Goal: Task Accomplishment & Management: Complete application form

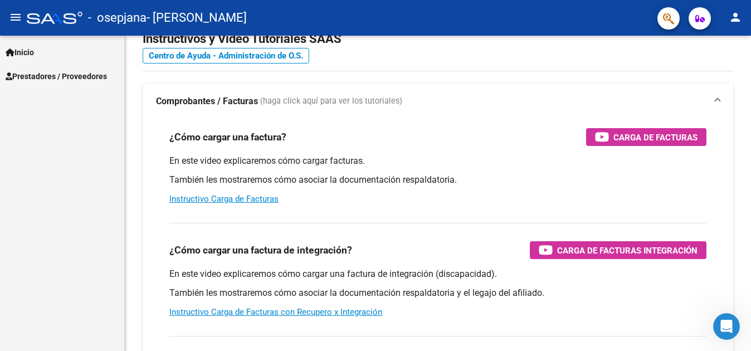
scroll to position [56, 0]
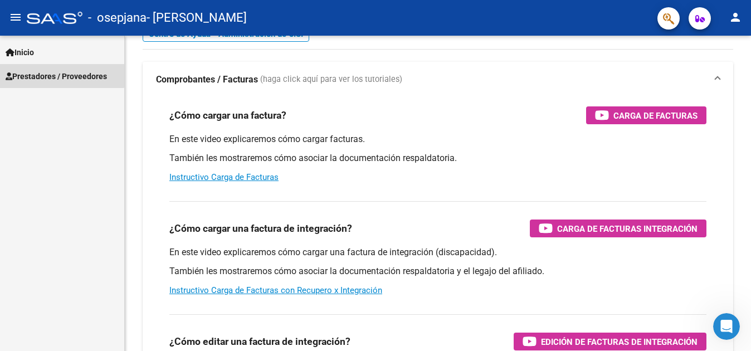
click at [60, 70] on span "Prestadores / Proveedores" at bounding box center [56, 76] width 101 height 12
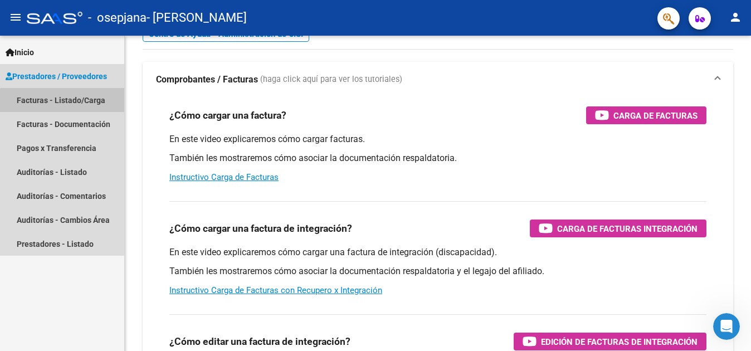
click at [69, 102] on link "Facturas - Listado/Carga" at bounding box center [62, 100] width 124 height 24
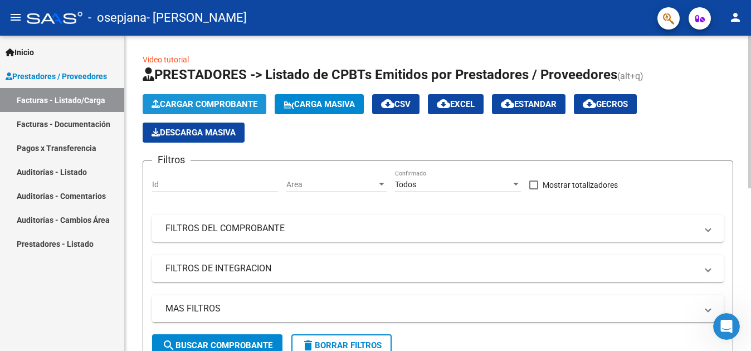
click at [217, 105] on span "Cargar Comprobante" at bounding box center [205, 104] width 106 height 10
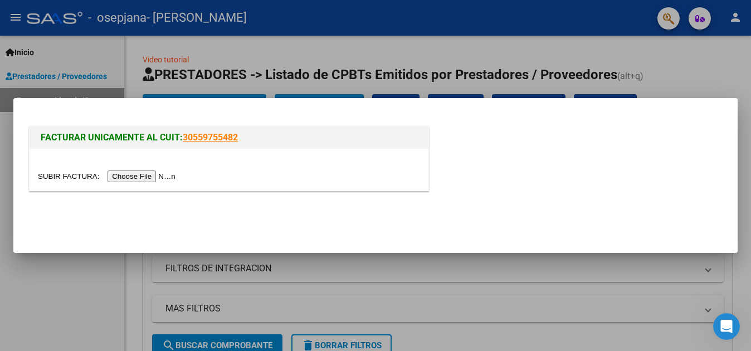
click at [152, 179] on input "file" at bounding box center [108, 176] width 141 height 12
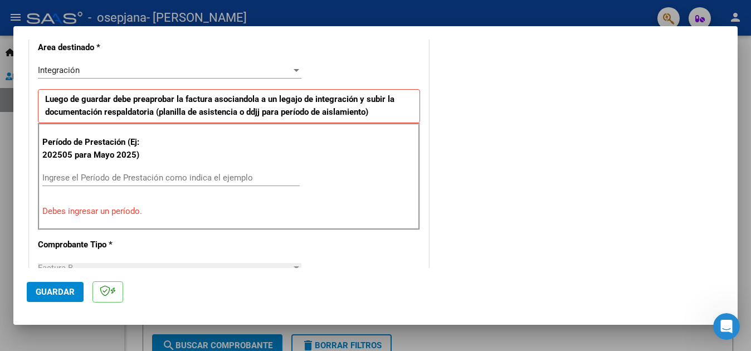
scroll to position [279, 0]
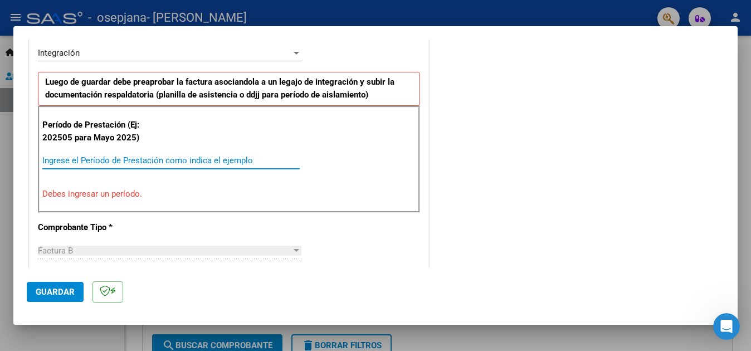
click at [59, 161] on input "Ingrese el Período de Prestación como indica el ejemplo" at bounding box center [170, 160] width 257 height 10
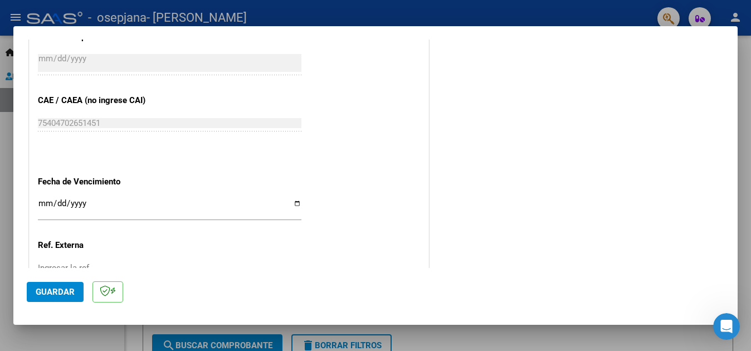
scroll to position [668, 0]
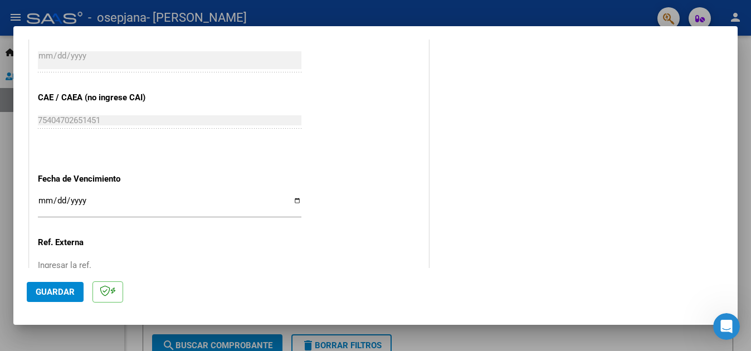
type input "202509"
click at [47, 201] on input "Ingresar la fecha" at bounding box center [169, 205] width 263 height 18
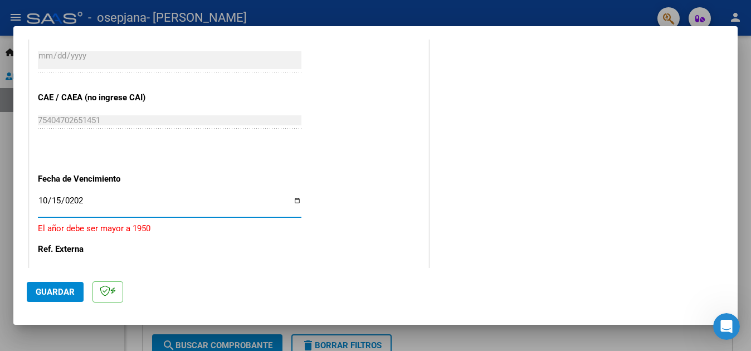
type input "[DATE]"
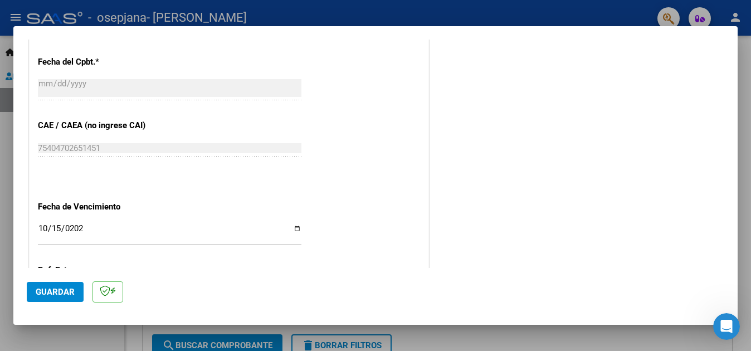
scroll to position [752, 0]
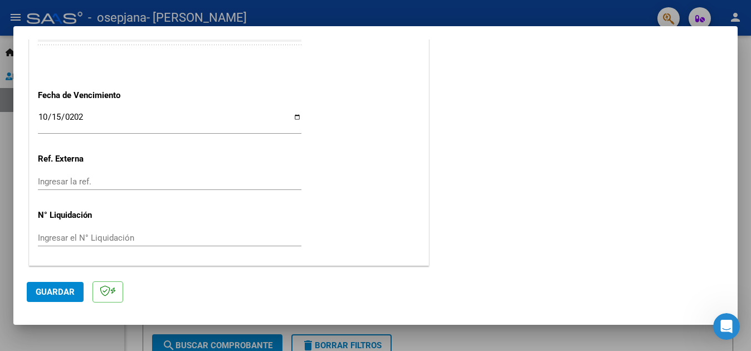
click at [57, 289] on span "Guardar" at bounding box center [55, 292] width 39 height 10
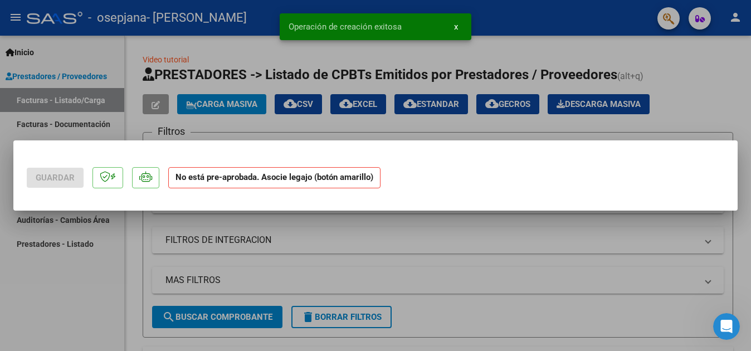
scroll to position [0, 0]
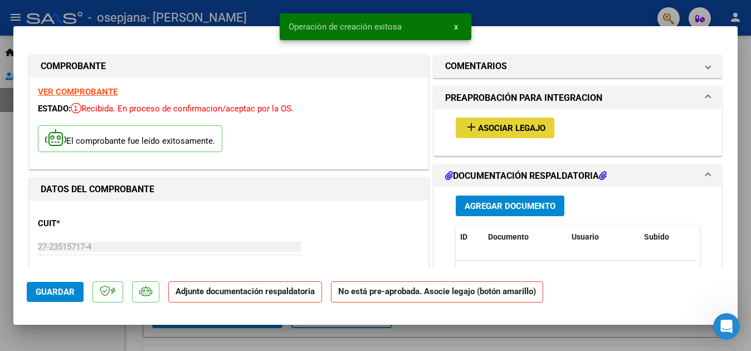
click at [478, 132] on span "Asociar Legajo" at bounding box center [511, 128] width 67 height 10
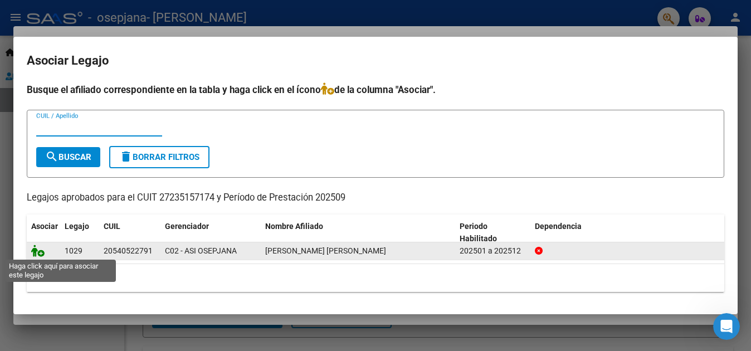
click at [39, 251] on icon at bounding box center [37, 251] width 13 height 12
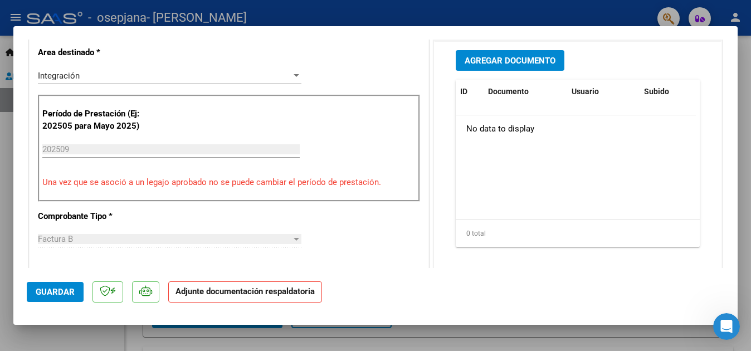
scroll to position [167, 0]
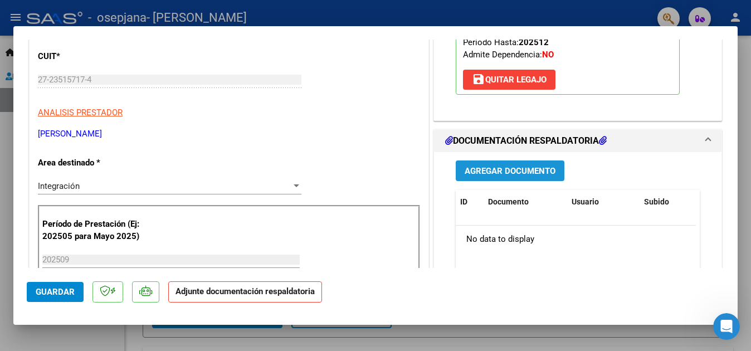
click at [501, 169] on span "Agregar Documento" at bounding box center [510, 171] width 91 height 10
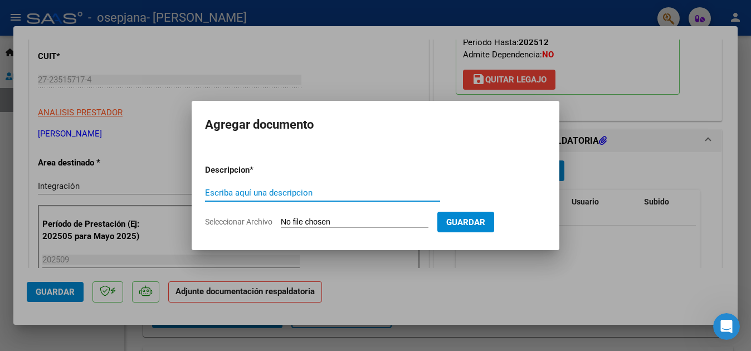
click at [230, 192] on input "Escriba aquí una descripcion" at bounding box center [322, 193] width 235 height 10
click at [209, 188] on input "planilla" at bounding box center [322, 193] width 235 height 10
click at [238, 194] on input "Planilla" at bounding box center [322, 193] width 235 height 10
click at [258, 190] on input "Planilla de Aisistencia" at bounding box center [322, 193] width 235 height 10
type input "Planilla de Asistencia"
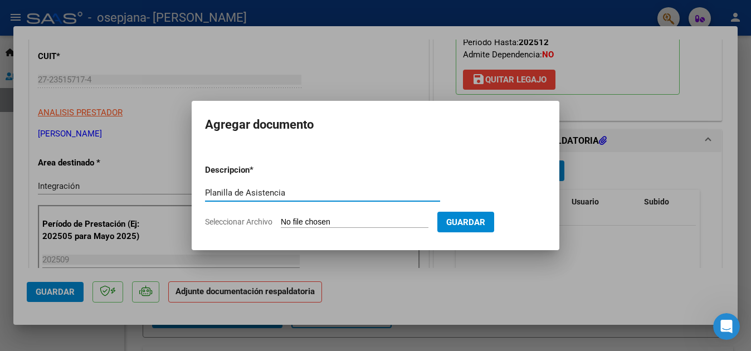
click at [304, 222] on input "Seleccionar Archivo" at bounding box center [355, 222] width 148 height 11
type input "C:\fakepath\Planilla [PERSON_NAME] [DATE].pdf"
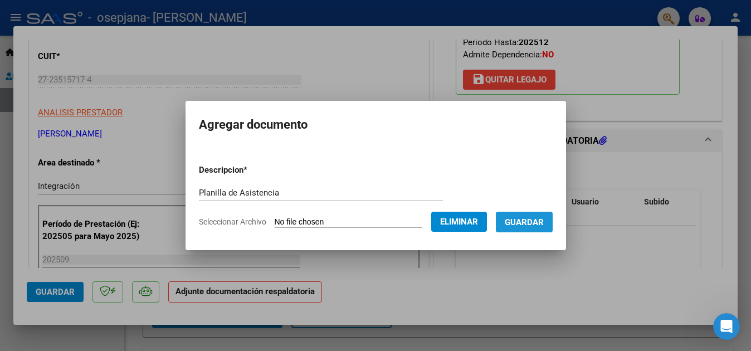
click at [544, 226] on span "Guardar" at bounding box center [524, 222] width 39 height 10
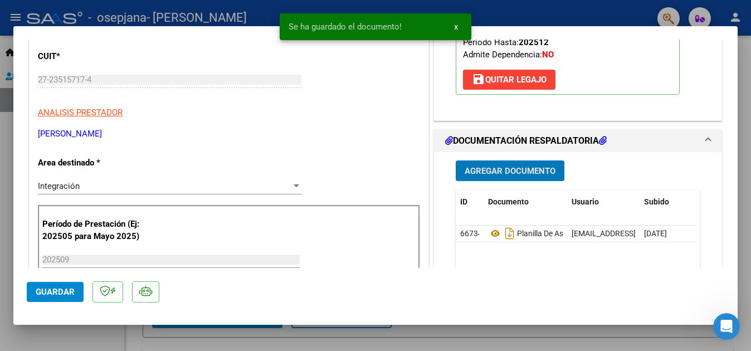
click at [499, 175] on span "Agregar Documento" at bounding box center [510, 171] width 91 height 10
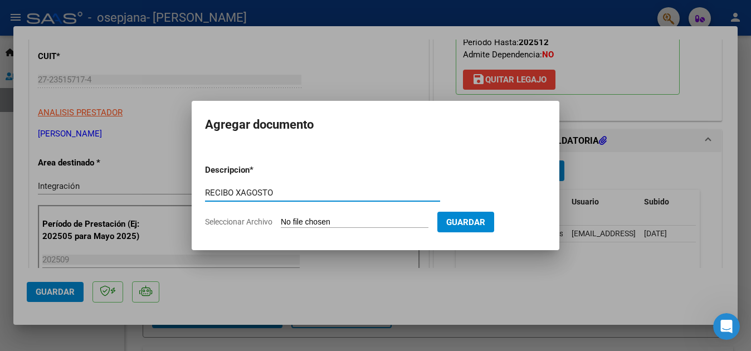
click at [240, 191] on input "RECIBO XAGOSTO" at bounding box center [322, 193] width 235 height 10
type input "RECIBO X AGOSTO"
click at [307, 217] on input "Seleccionar Archivo" at bounding box center [355, 222] width 148 height 11
type input "C:\fakepath\RECIBO X 1-722.pdf"
click at [325, 222] on input "Seleccionar Archivo" at bounding box center [355, 222] width 148 height 11
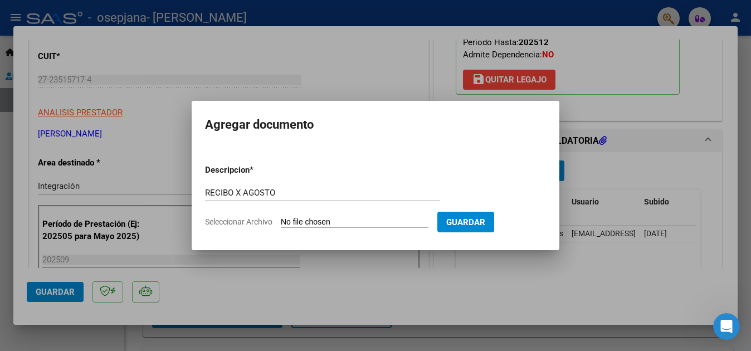
type input "C:\fakepath\RECIBO X 1-722.pdf"
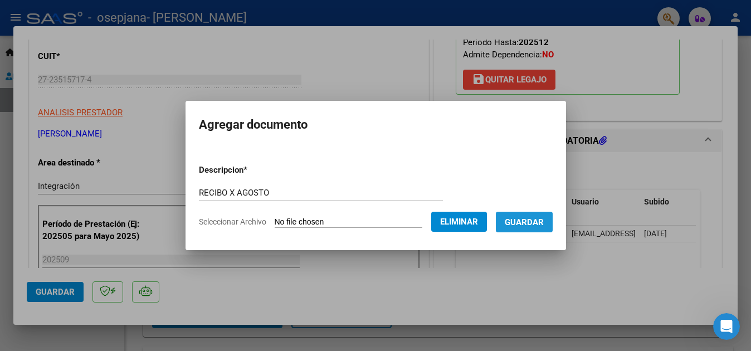
click at [524, 223] on span "Guardar" at bounding box center [524, 222] width 39 height 10
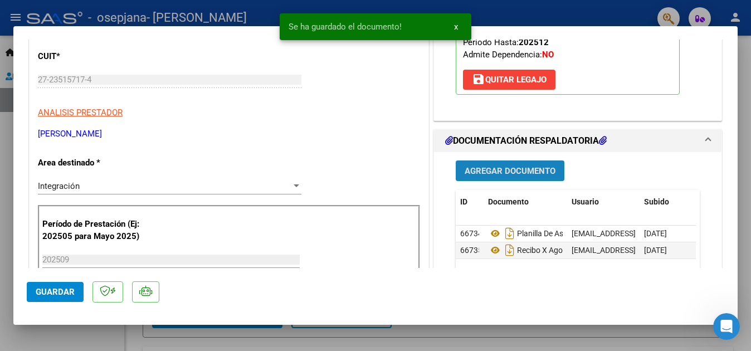
click at [502, 169] on span "Agregar Documento" at bounding box center [510, 171] width 91 height 10
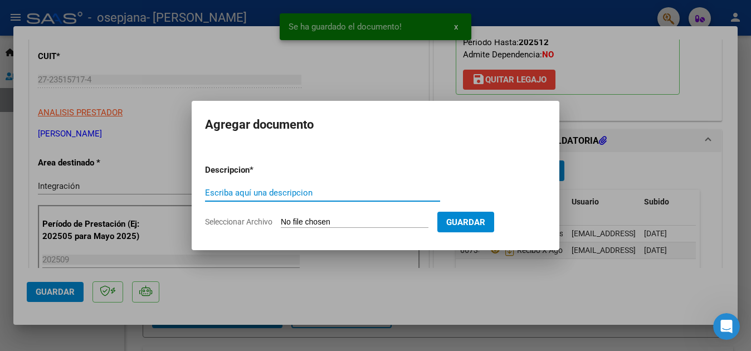
click at [210, 196] on input "Escriba aquí una descripcion" at bounding box center [322, 193] width 235 height 10
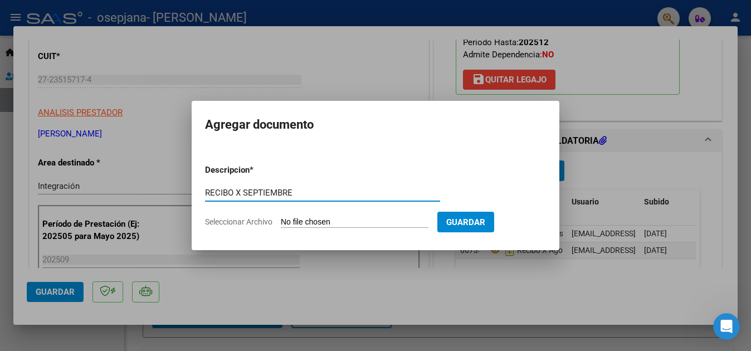
type input "RECIBO X SEPTIEMBRE"
click at [328, 219] on input "Seleccionar Archivo" at bounding box center [355, 222] width 148 height 11
type input "C:\fakepath\RECIBO X 1-723.pdf"
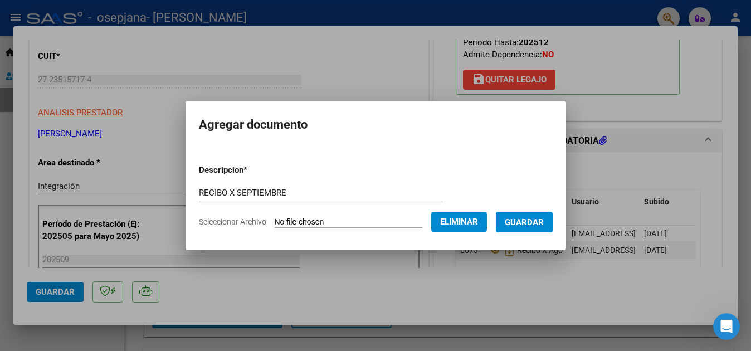
click at [526, 218] on span "Guardar" at bounding box center [524, 222] width 39 height 10
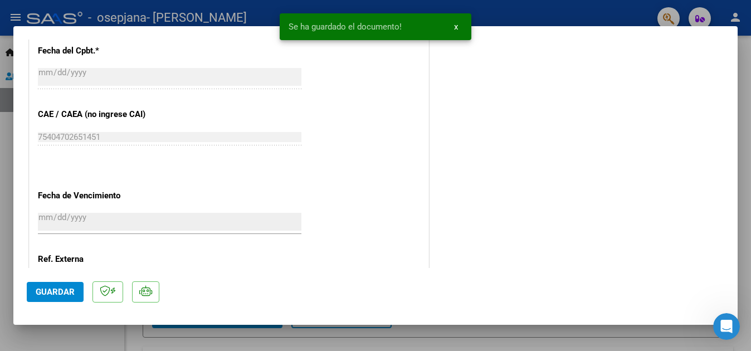
scroll to position [769, 0]
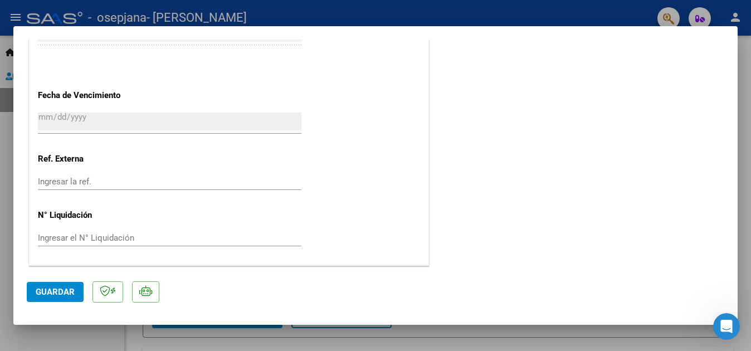
click at [46, 291] on span "Guardar" at bounding box center [55, 292] width 39 height 10
click at [736, 17] on div at bounding box center [375, 175] width 751 height 351
type input "$ 0,00"
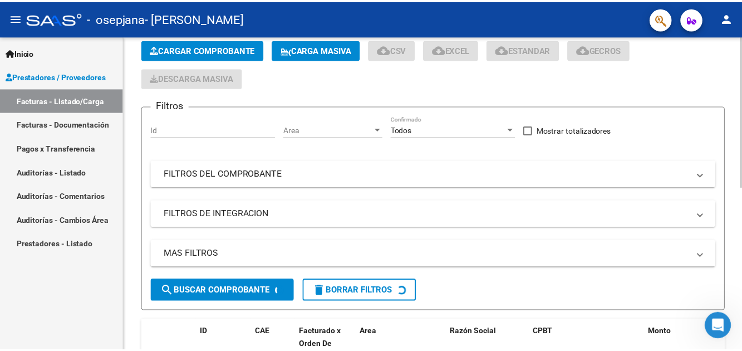
scroll to position [279, 0]
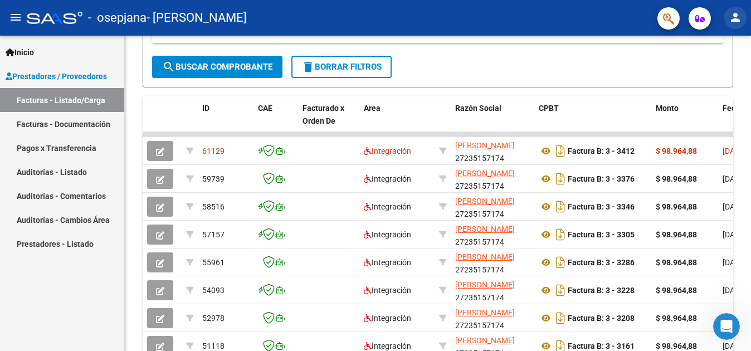
click at [736, 17] on mat-icon "person" at bounding box center [735, 17] width 13 height 13
click at [715, 72] on button "exit_to_app Salir" at bounding box center [712, 73] width 68 height 27
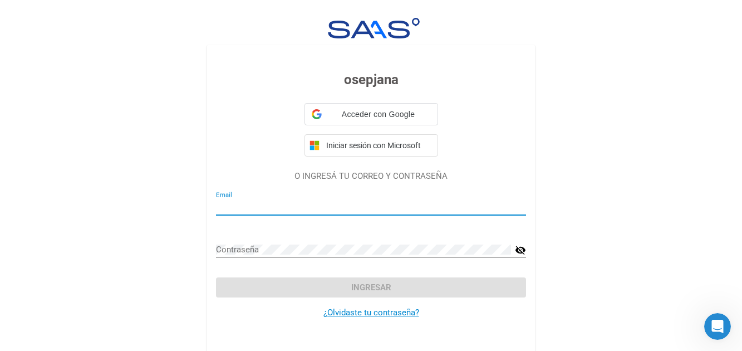
type input "[EMAIL_ADDRESS][DOMAIN_NAME]"
